Goal: Information Seeking & Learning: Check status

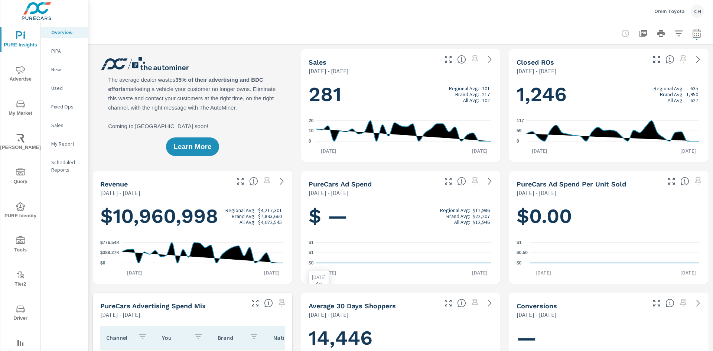
scroll to position [0, 0]
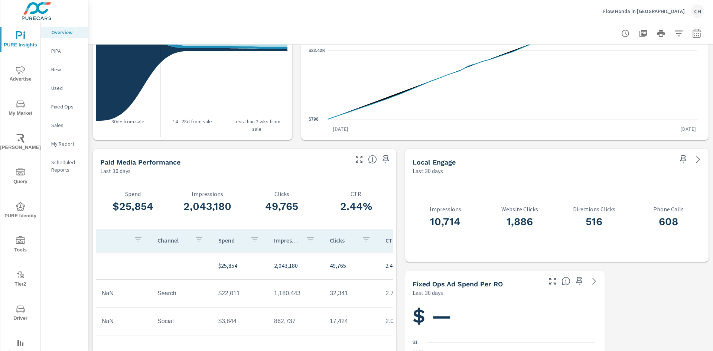
scroll to position [911, 0]
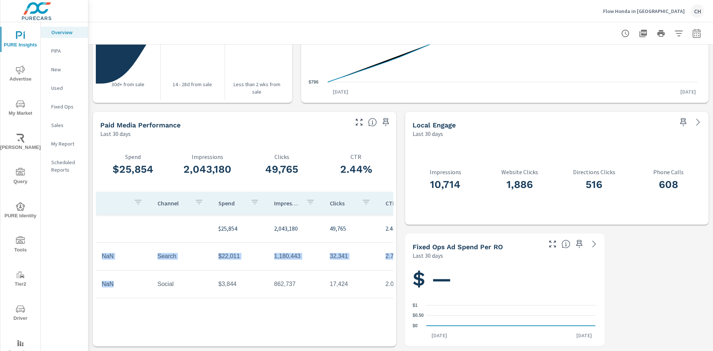
drag, startPoint x: 102, startPoint y: 257, endPoint x: 115, endPoint y: 284, distance: 29.9
click at [115, 284] on tbody "$25,854 2,043,180 49,765 2.44% NaN Search $22,011 1,180,443 32,341 2.74% NaN So…" at bounding box center [266, 257] width 340 height 84
click at [144, 287] on td "NaN" at bounding box center [124, 284] width 56 height 19
click at [350, 283] on td "17,424" at bounding box center [352, 284] width 56 height 19
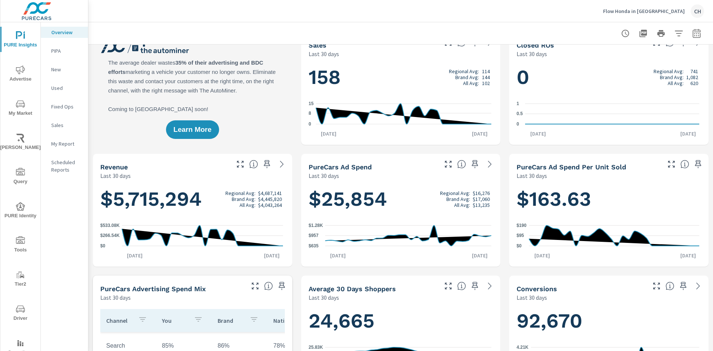
scroll to position [0, 0]
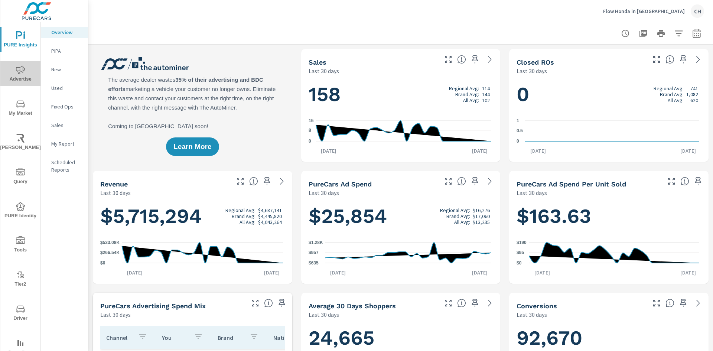
click at [25, 79] on span "Advertise" at bounding box center [21, 74] width 36 height 18
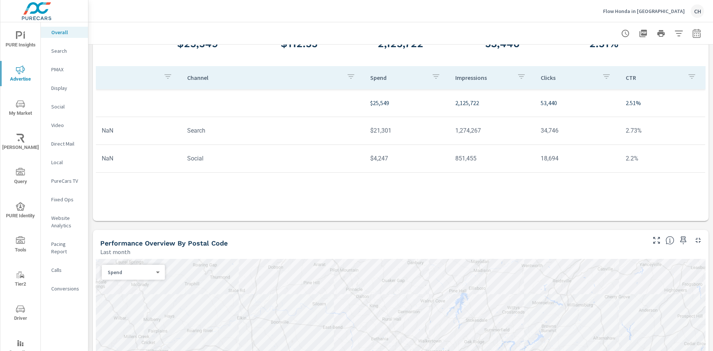
scroll to position [74, 0]
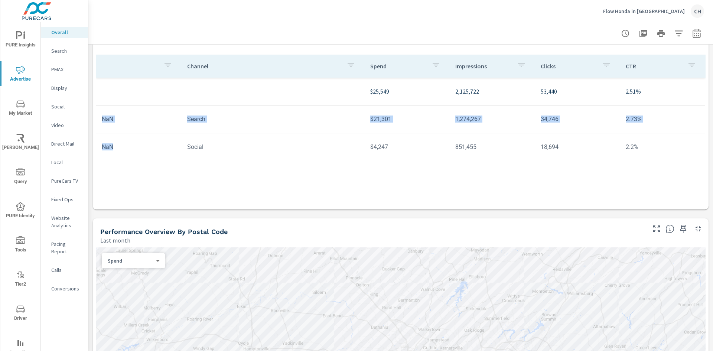
drag, startPoint x: 108, startPoint y: 120, endPoint x: 122, endPoint y: 147, distance: 30.6
click at [122, 147] on tbody "$25,549 2,125,722 53,440 2.51% NaN Search $21,301 1,274,267 34,746 2.73% NaN So…" at bounding box center [401, 120] width 610 height 84
click at [156, 153] on td "NaN" at bounding box center [138, 146] width 85 height 19
click at [189, 175] on div "Channel Spend Impressions Clicks CTR $25,549 2,125,722 53,440 2.51% NaN Search …" at bounding box center [401, 125] width 610 height 141
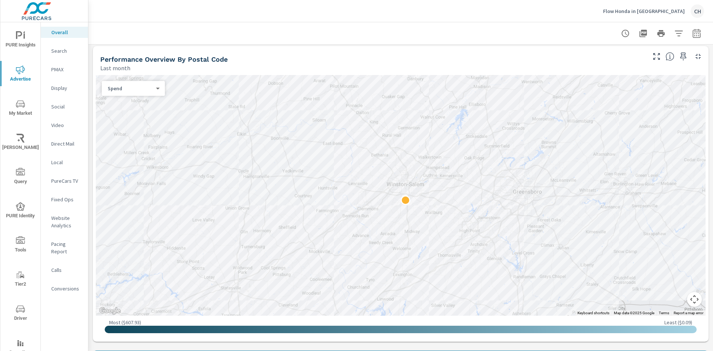
scroll to position [246, 0]
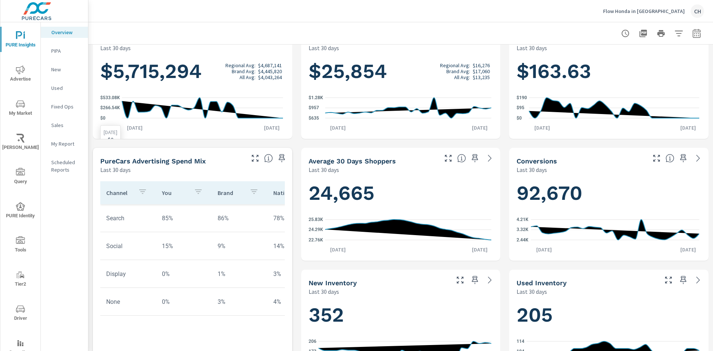
scroll to position [148, 0]
